Goal: Communication & Community: Participate in discussion

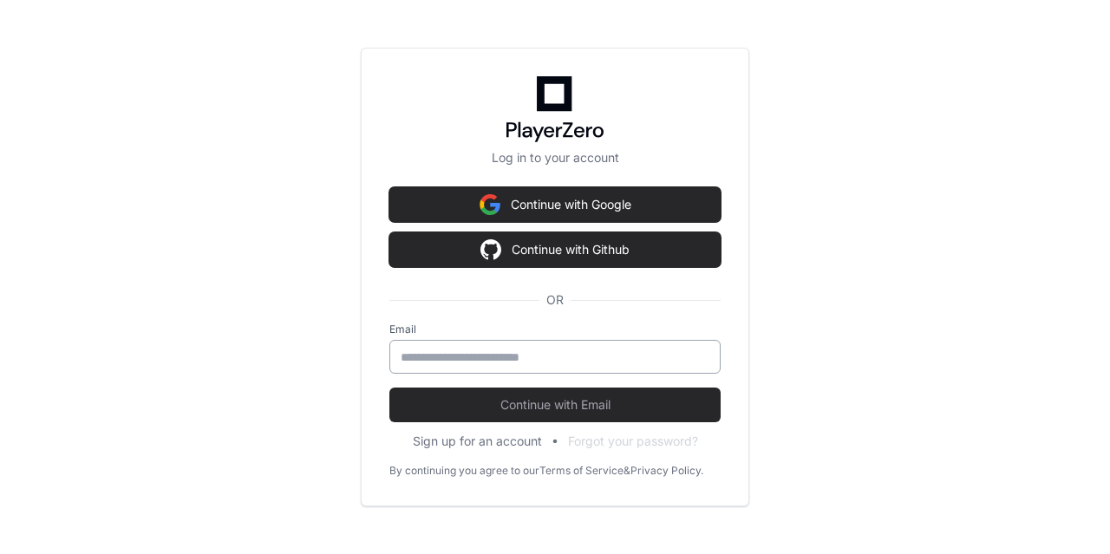
click at [425, 356] on input "email" at bounding box center [555, 357] width 309 height 17
type input "**********"
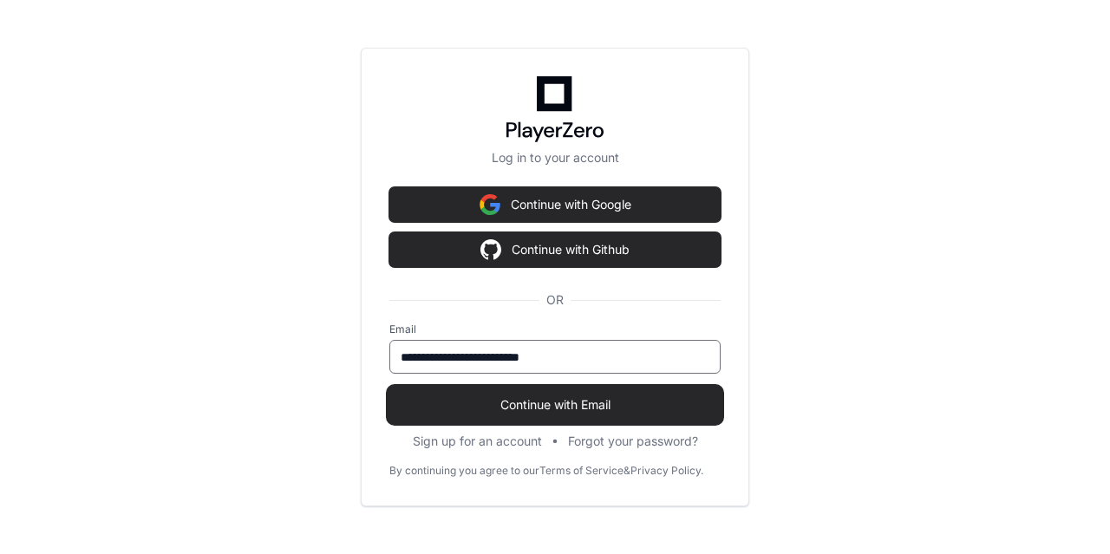
click at [513, 396] on span "Continue with Email" at bounding box center [554, 404] width 331 height 17
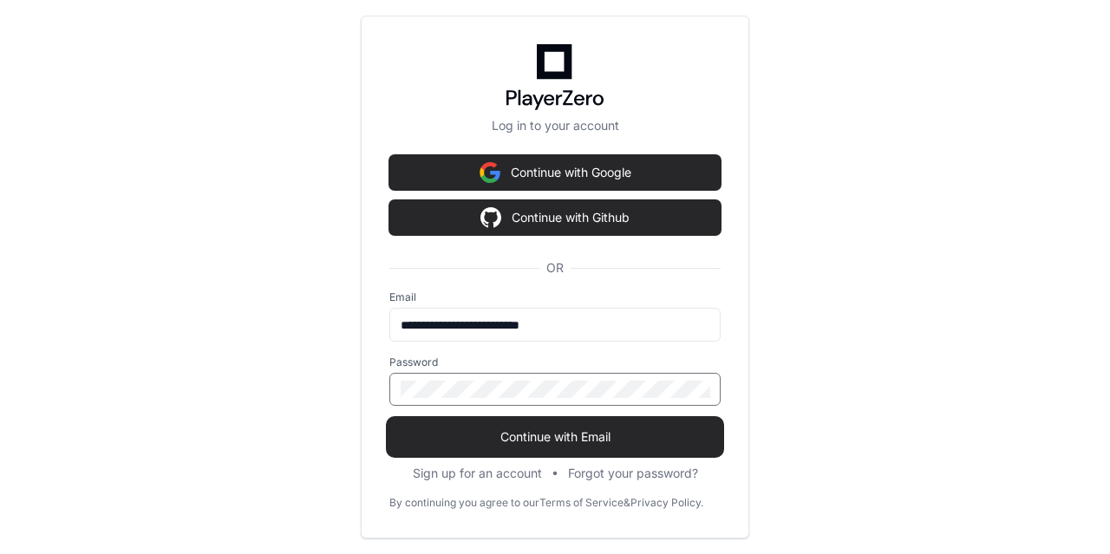
click at [526, 433] on span "Continue with Email" at bounding box center [554, 436] width 331 height 17
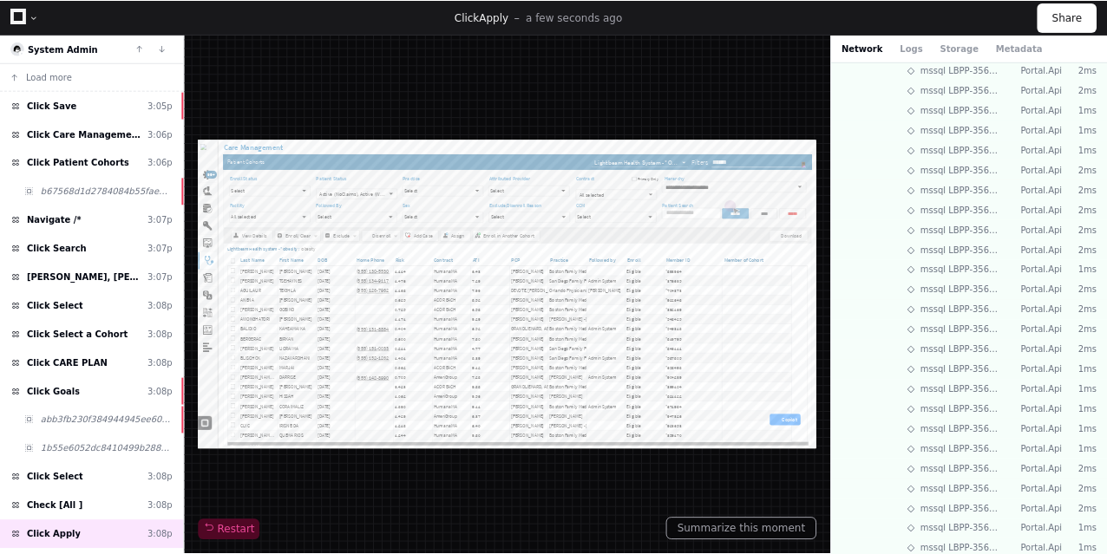
scroll to position [1152, 0]
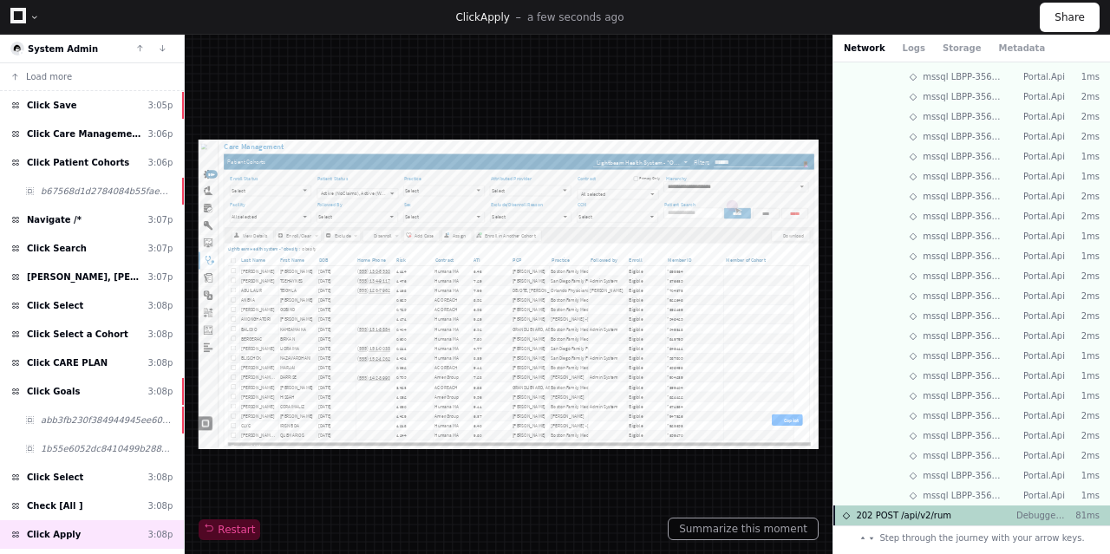
click at [940, 515] on span "202 POST /api/v2/rum" at bounding box center [903, 515] width 95 height 13
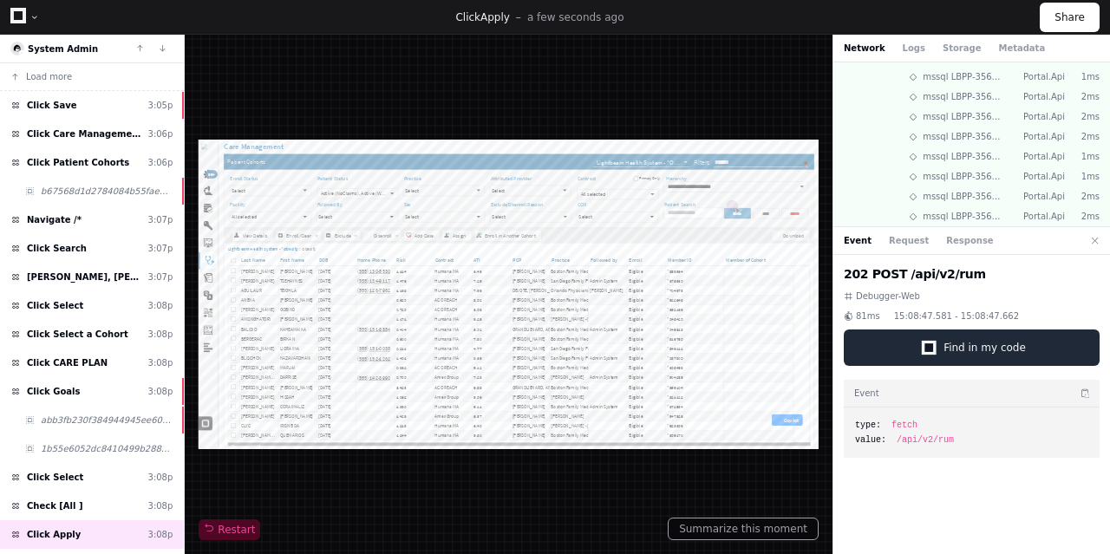
click at [966, 347] on span "Find in my code" at bounding box center [985, 348] width 82 height 14
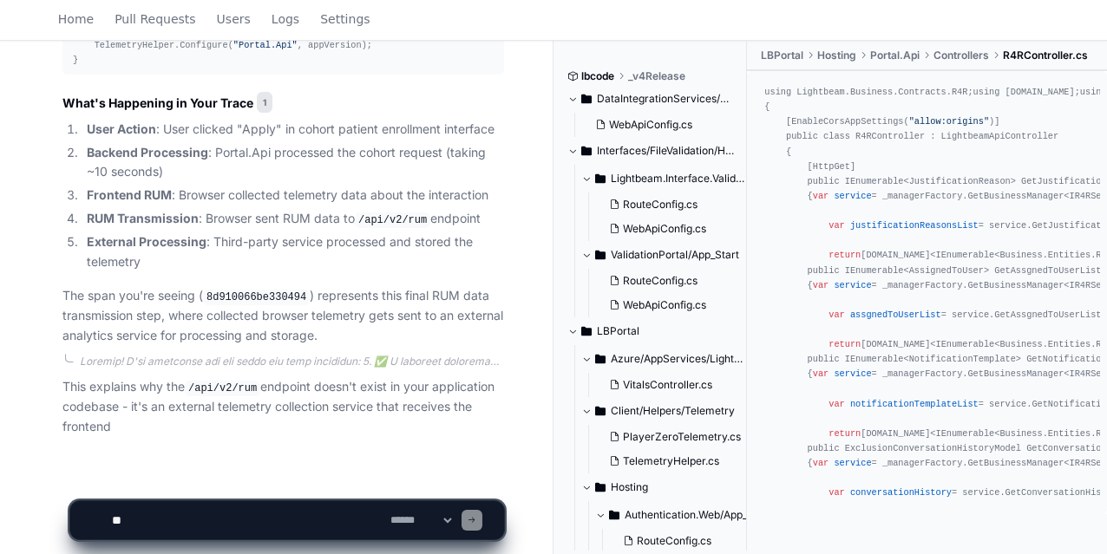
scroll to position [2388, 0]
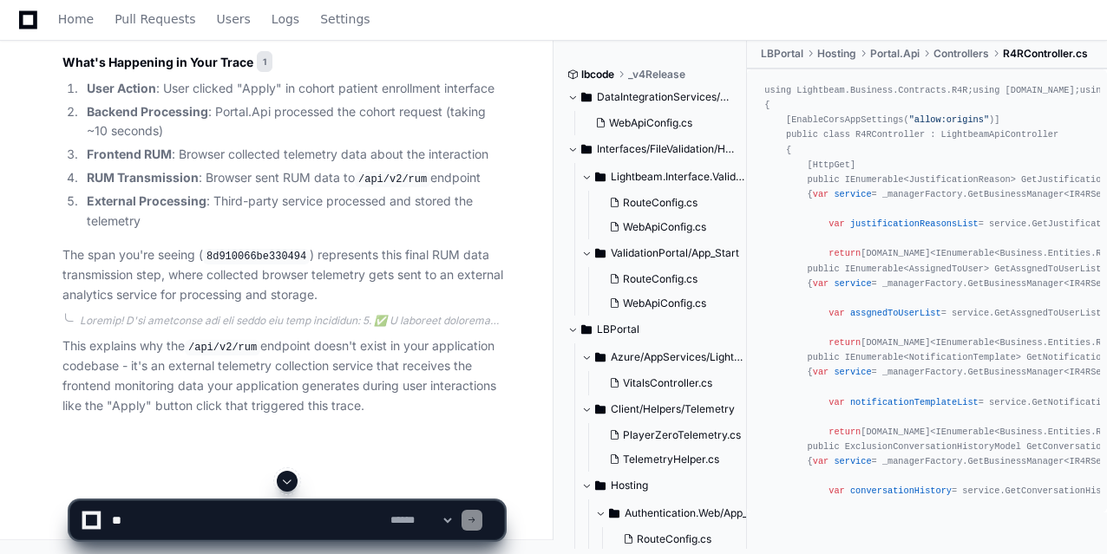
click at [125, 519] on textarea at bounding box center [247, 520] width 278 height 38
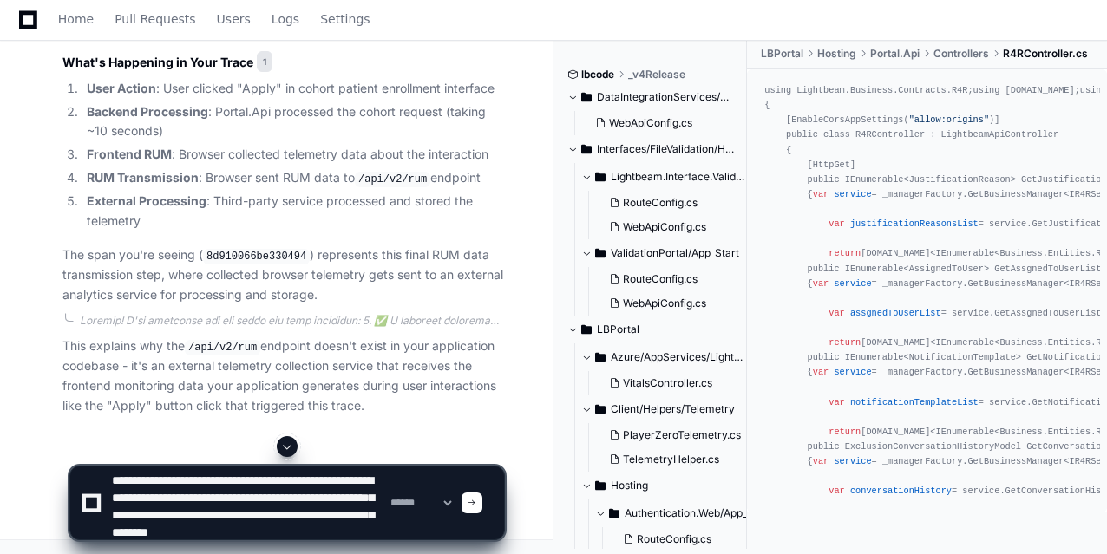
scroll to position [23, 0]
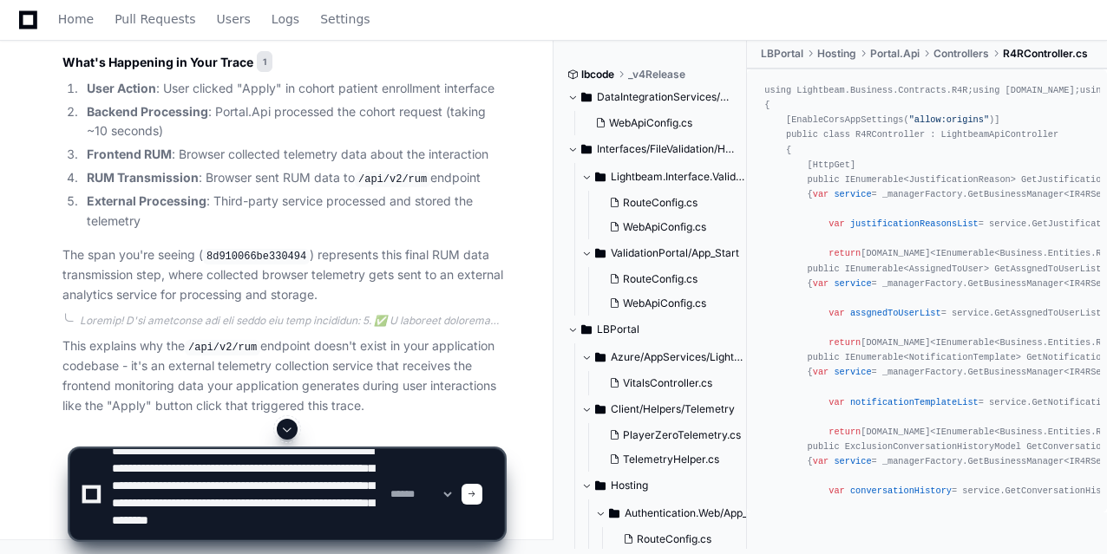
type textarea "**********"
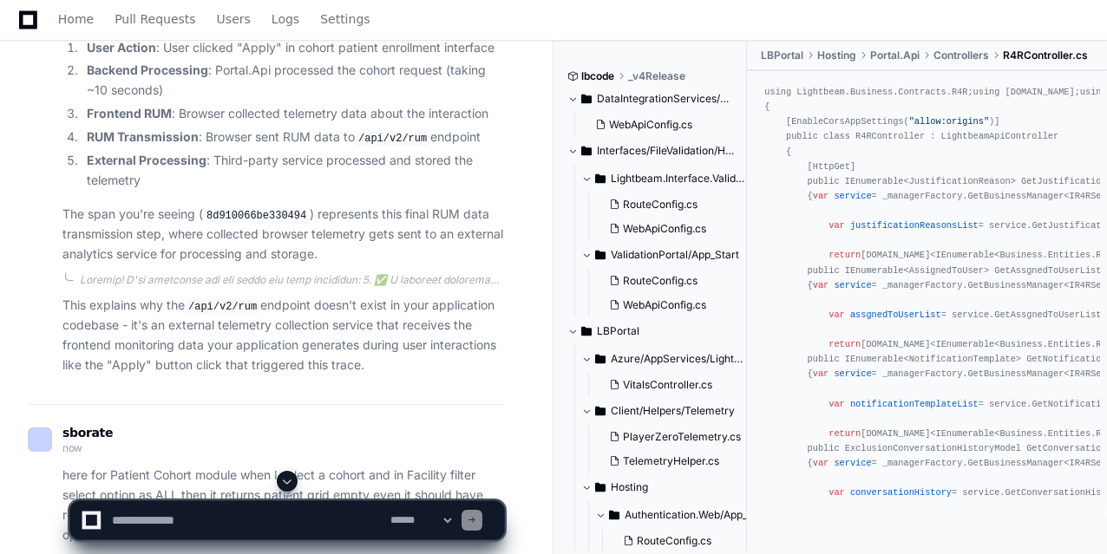
scroll to position [0, 0]
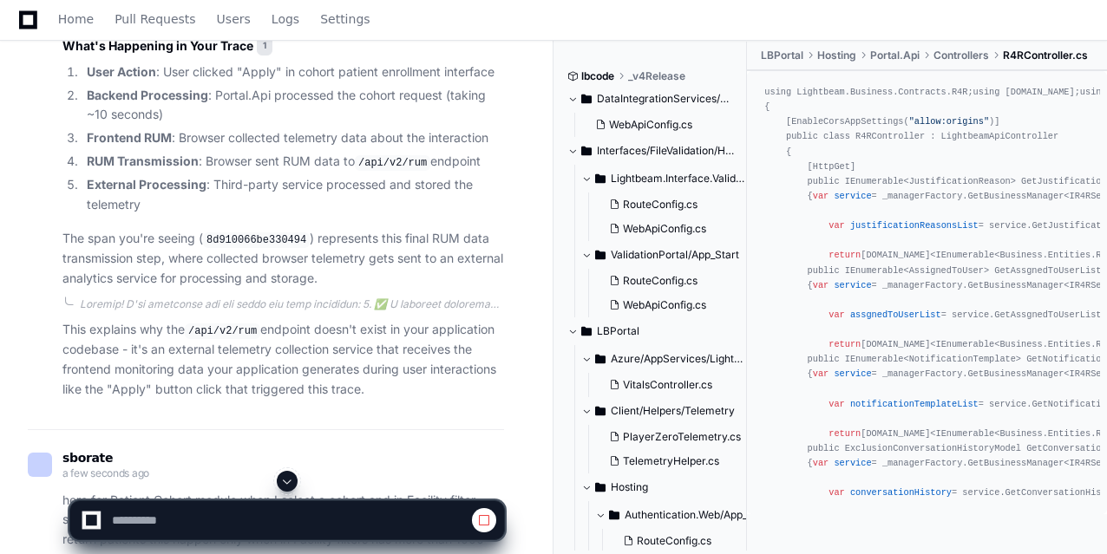
click at [281, 481] on span at bounding box center [287, 481] width 14 height 14
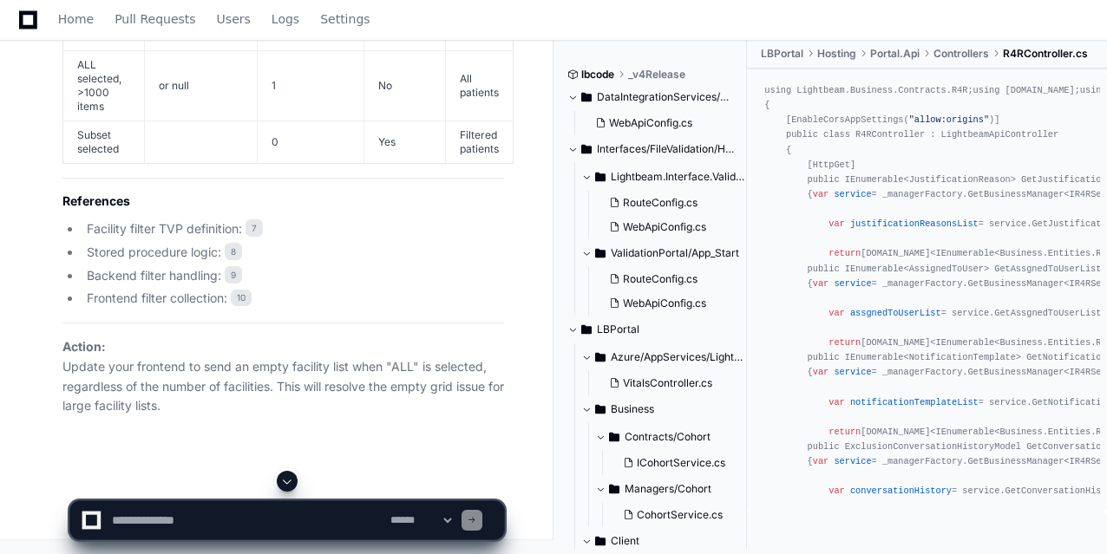
scroll to position [6132, 0]
